Goal: Information Seeking & Learning: Learn about a topic

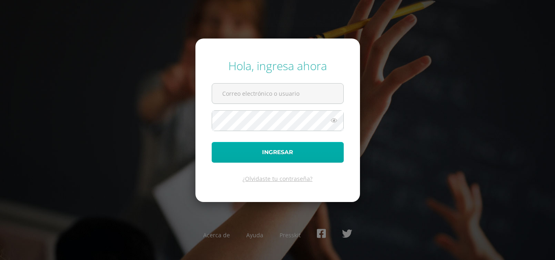
type input "COS01121@osoriosandoval.edu.gt"
click at [282, 160] on button "Ingresar" at bounding box center [278, 152] width 132 height 21
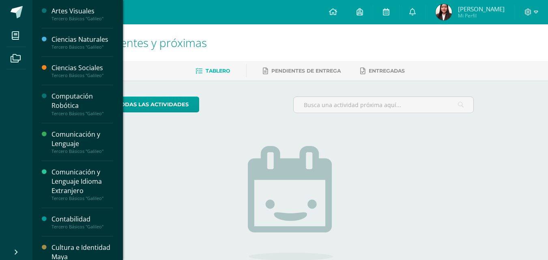
click at [63, 103] on div "Computación Robótica" at bounding box center [83, 101] width 62 height 19
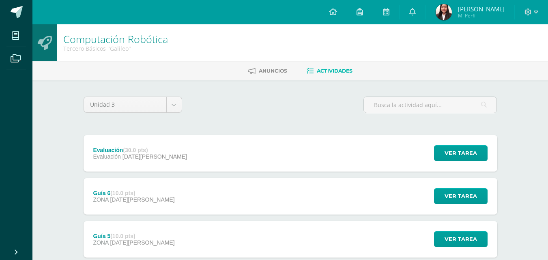
click at [290, 143] on div "Evaluación (30.0 pts) Evaluación [DATE][PERSON_NAME] Ver tarea Evaluación Compu…" at bounding box center [291, 153] width 414 height 37
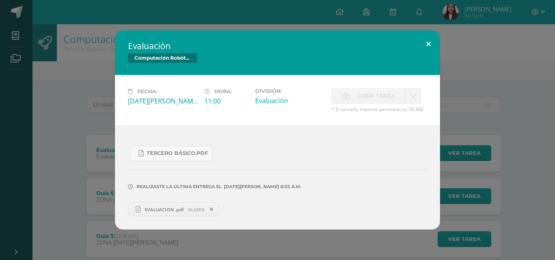
click at [426, 45] on button at bounding box center [428, 44] width 23 height 28
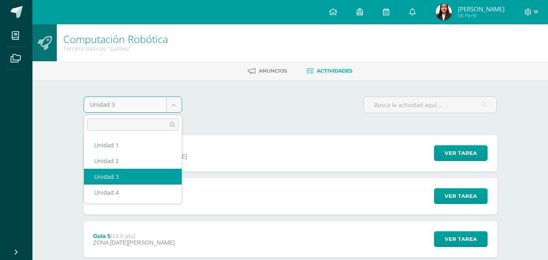
click at [170, 103] on body "Mis cursos Archivos Cerrar panel Artes Visuales Tercero Básicos "Galileo" Cienc…" at bounding box center [274, 263] width 548 height 527
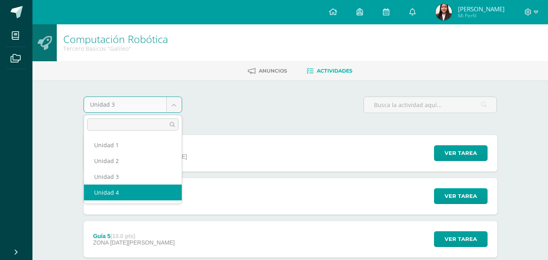
select select "Unidad 4"
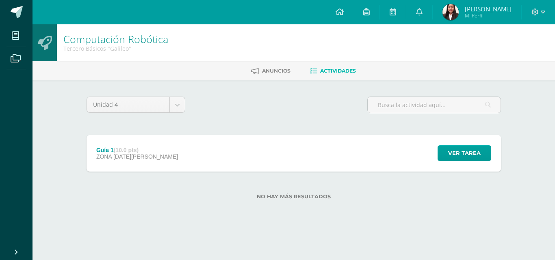
click at [162, 159] on div "Guía 1 (10.0 pts) ZONA [DATE][PERSON_NAME] Ver tarea Guía 1 Computación Robótic…" at bounding box center [293, 153] width 414 height 37
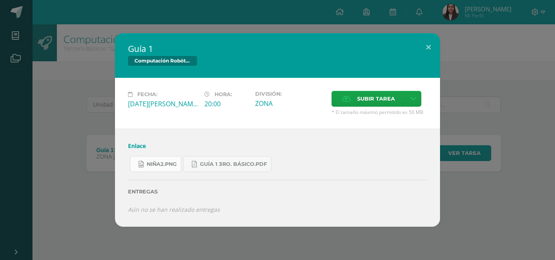
click at [166, 166] on span "niña2.png" at bounding box center [162, 164] width 30 height 6
click at [131, 144] on link "Enlace" at bounding box center [137, 146] width 18 height 8
click at [232, 160] on link "Guía 1 3ro. Básico.pdf" at bounding box center [227, 164] width 88 height 16
